Goal: Navigation & Orientation: Find specific page/section

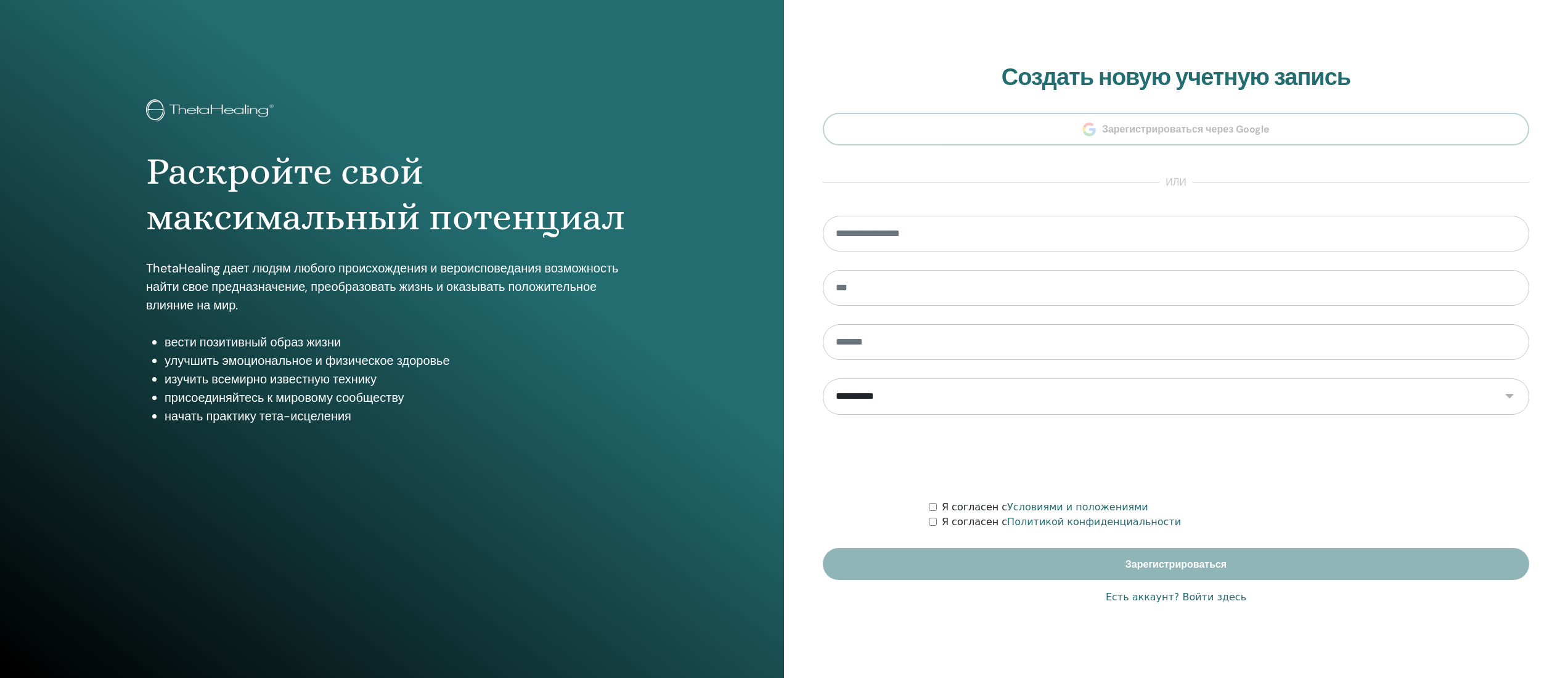
type input "**********"
click at [1214, 599] on font "Есть аккаунт? Войти здесь" at bounding box center [1176, 596] width 141 height 12
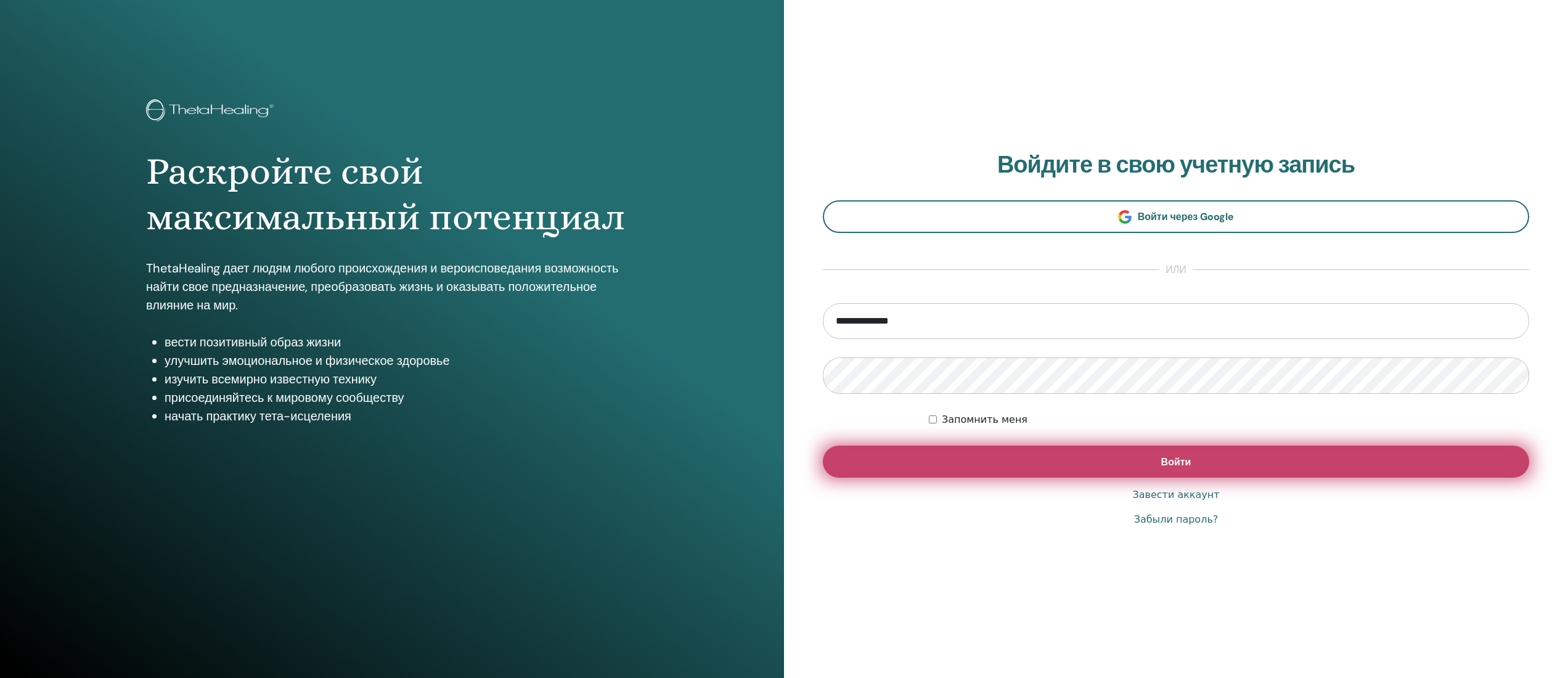
click at [1178, 460] on font "Войти" at bounding box center [1176, 462] width 30 height 13
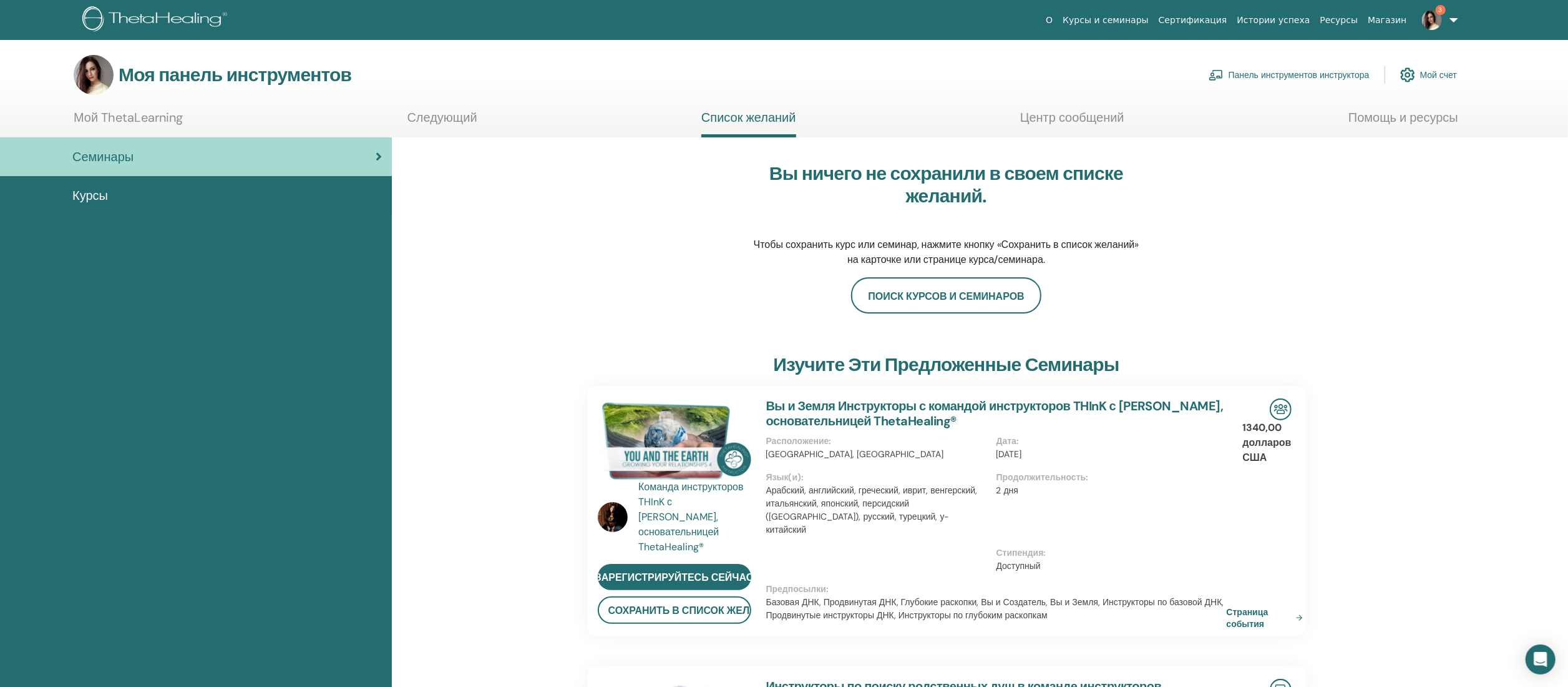
click at [312, 193] on div "Курсы" at bounding box center [196, 195] width 372 height 19
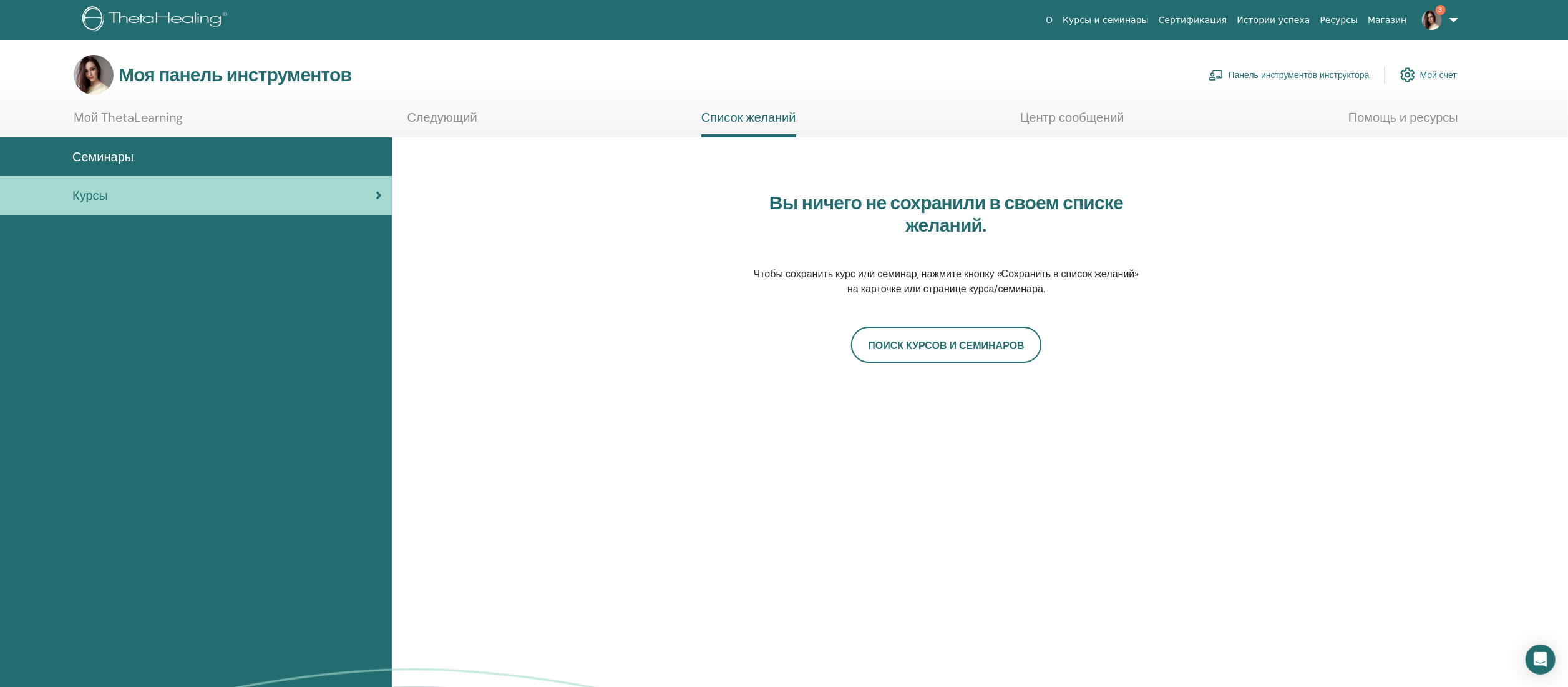
click at [1435, 17] on img at bounding box center [1432, 20] width 20 height 20
click at [1420, 203] on ul "YT [PERSON_NAME] Мой ThetaLearning Мои ТетаХилеры Мои семинары Список желаний С…" at bounding box center [1430, 190] width 140 height 288
click at [1439, 12] on span "3" at bounding box center [1440, 10] width 10 height 10
click at [1405, 215] on font "Уведомления" at bounding box center [1397, 215] width 55 height 11
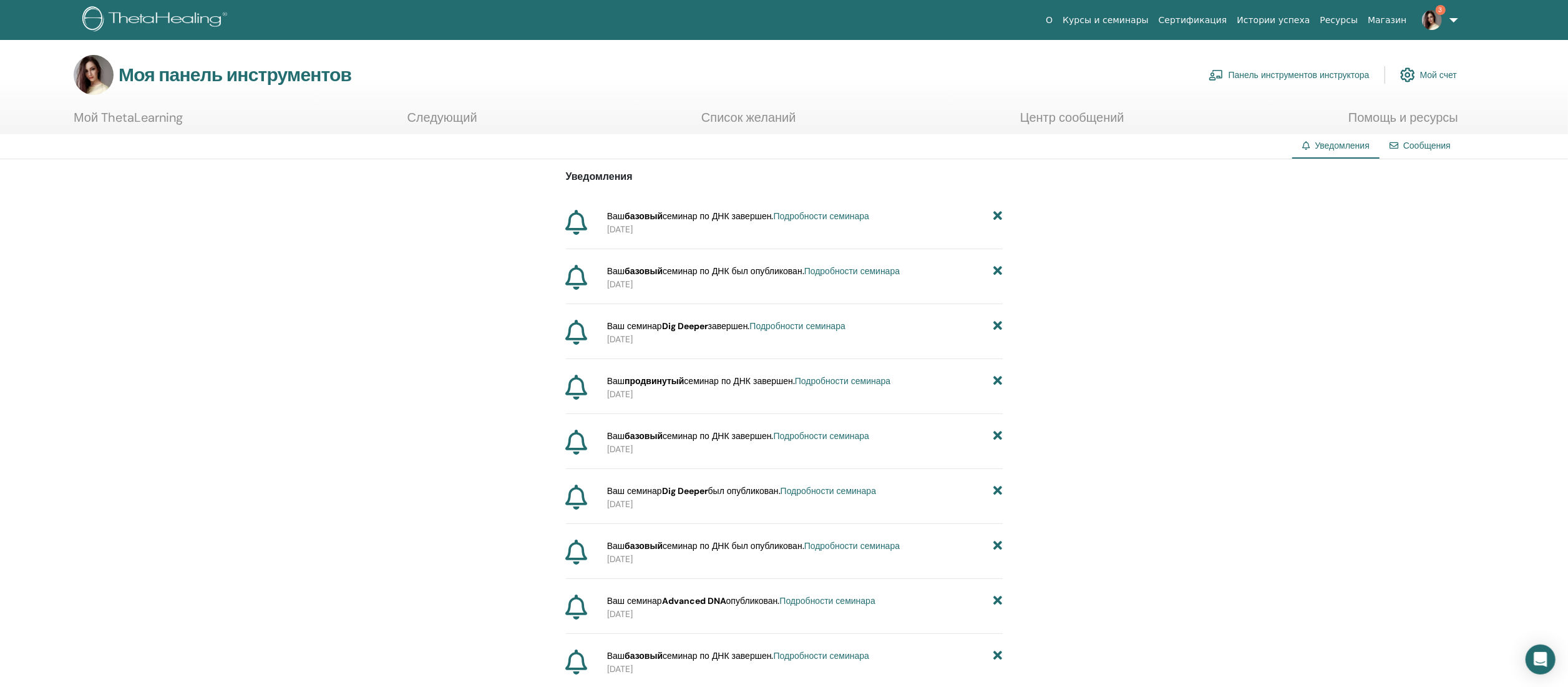
click at [1149, 15] on font "Курсы и семинары" at bounding box center [1105, 20] width 86 height 10
click at [1148, 19] on font "Курсы и семинары" at bounding box center [1105, 20] width 86 height 10
